Goal: Find specific page/section: Find specific page/section

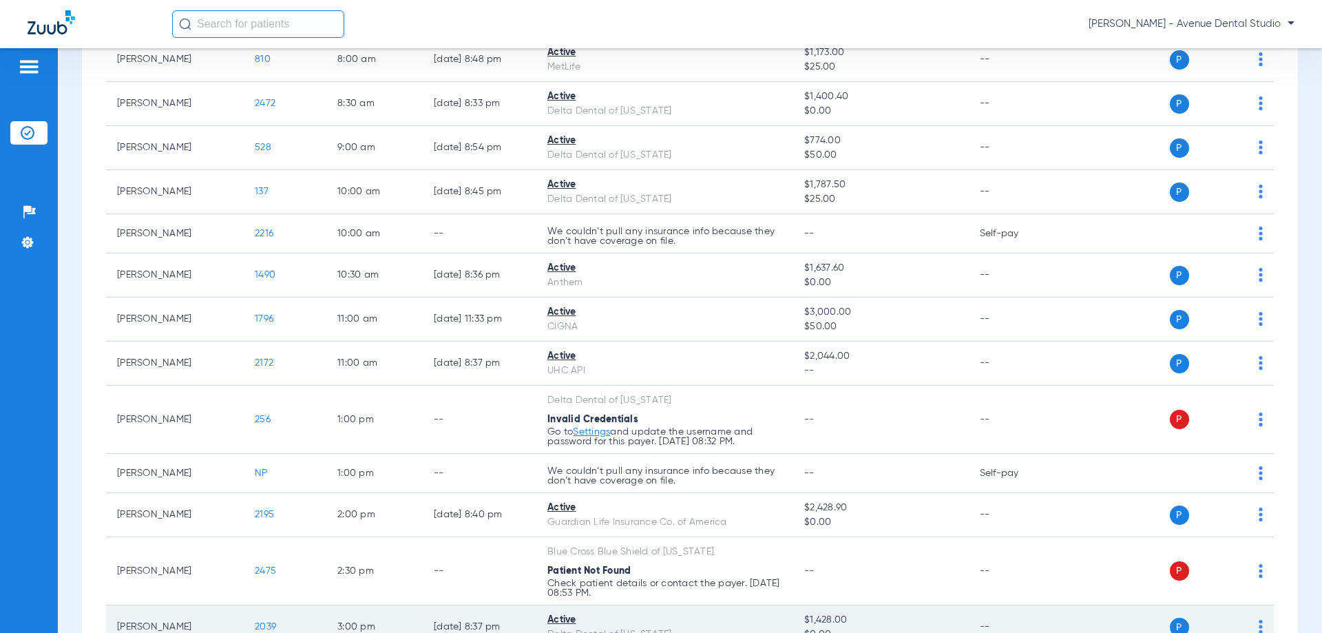
scroll to position [207, 0]
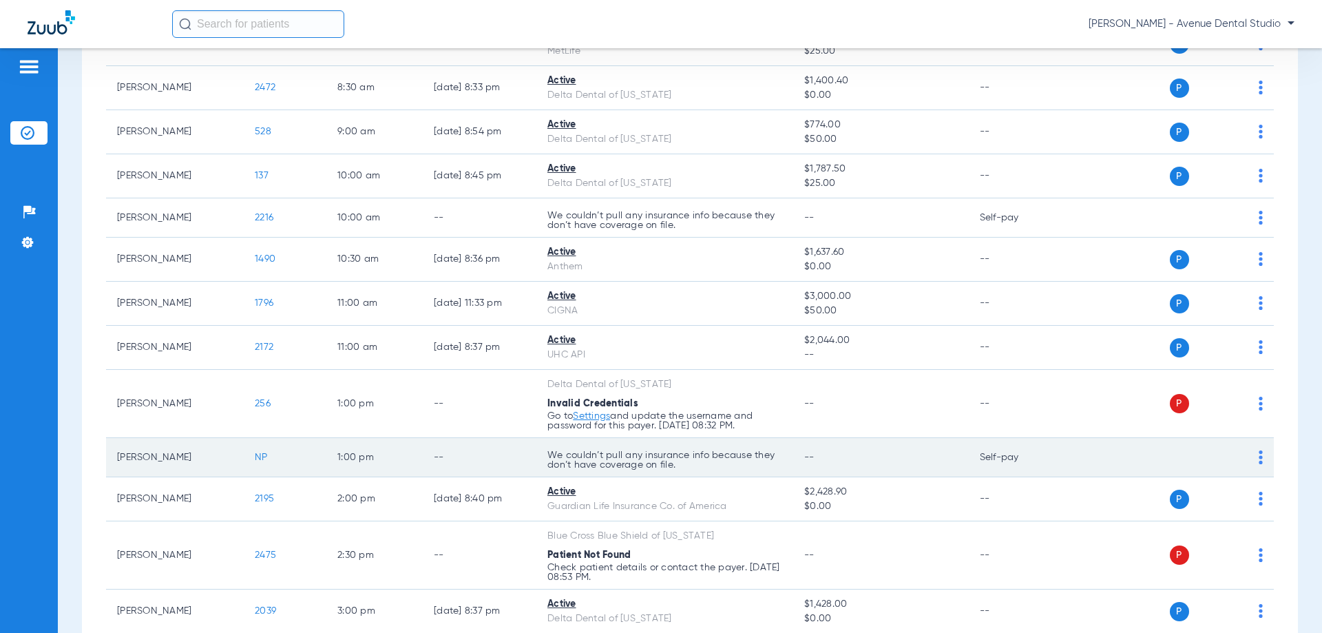
click at [470, 441] on td "--" at bounding box center [480, 457] width 114 height 39
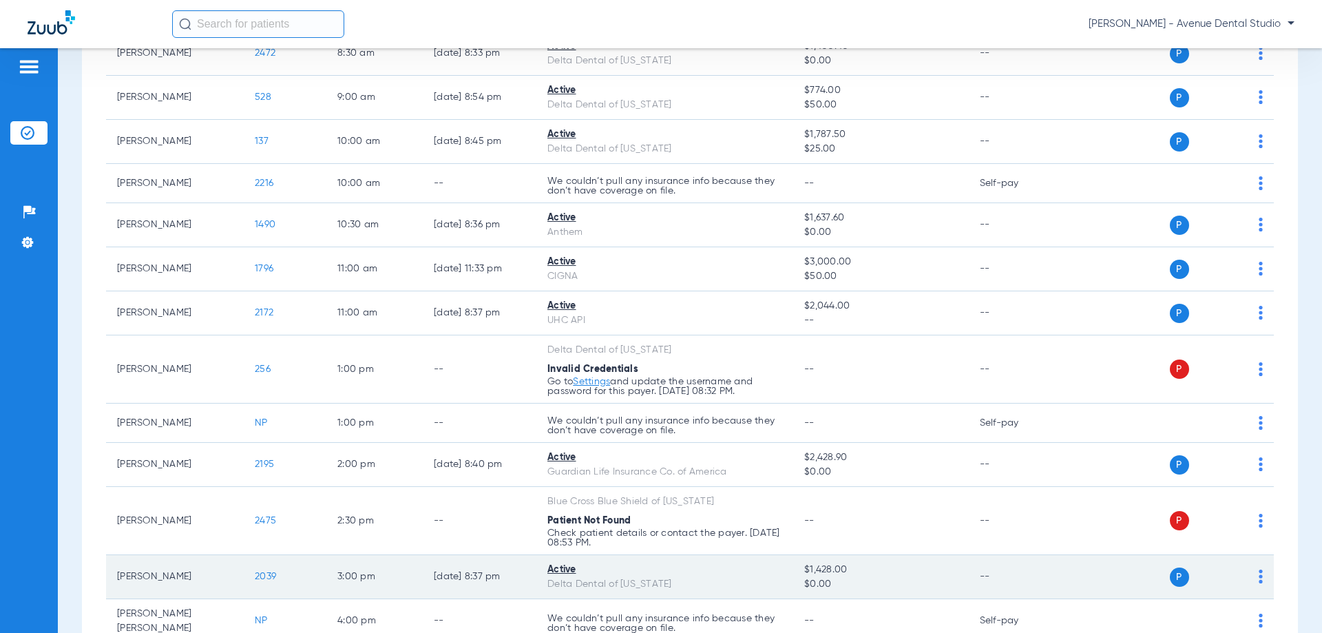
scroll to position [266, 0]
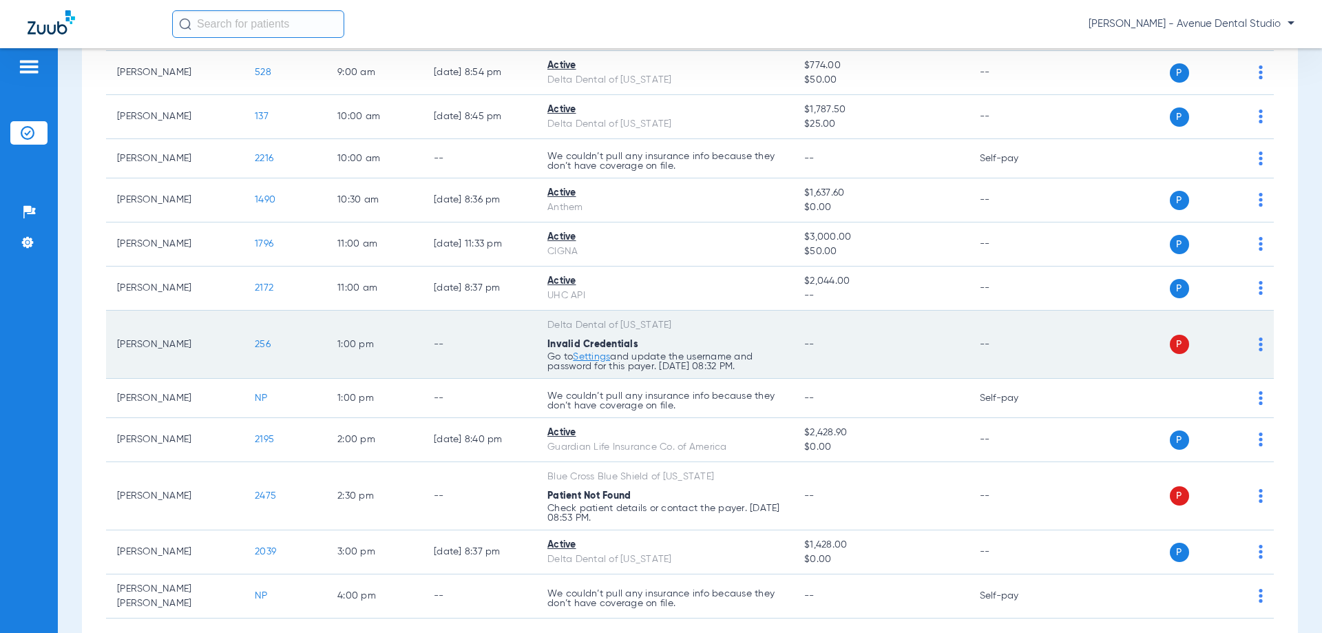
click at [604, 358] on link "Settings" at bounding box center [591, 357] width 37 height 10
